Goal: Navigation & Orientation: Find specific page/section

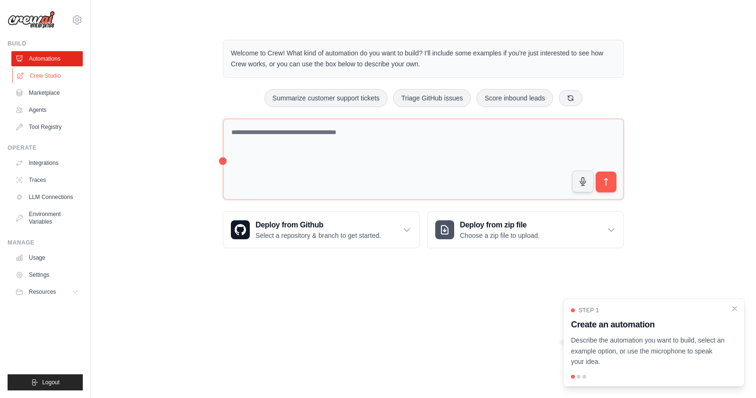
click at [44, 73] on link "Crew Studio" at bounding box center [47, 75] width 71 height 15
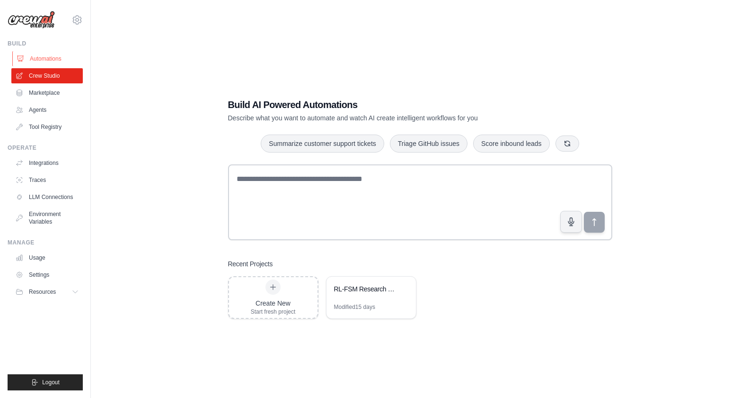
click at [44, 62] on link "Automations" at bounding box center [47, 58] width 71 height 15
